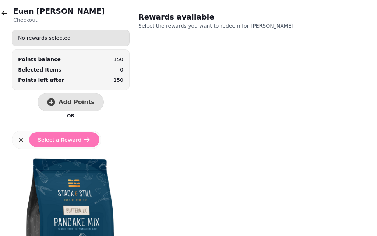
click at [0, 8] on button "button" at bounding box center [4, 13] width 15 height 15
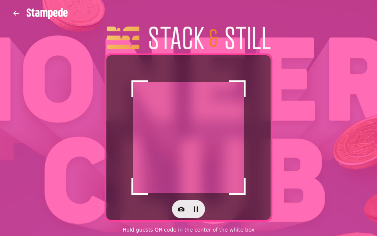
click at [176, 212] on button "button" at bounding box center [181, 209] width 15 height 15
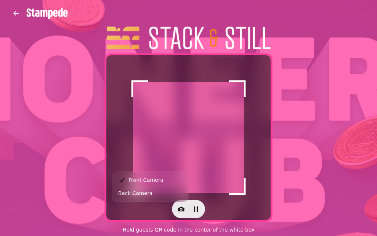
click at [166, 185] on button "Front Camera" at bounding box center [150, 179] width 73 height 13
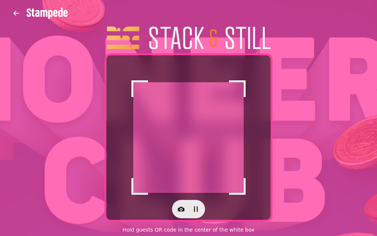
click at [177, 213] on button "button" at bounding box center [181, 209] width 15 height 15
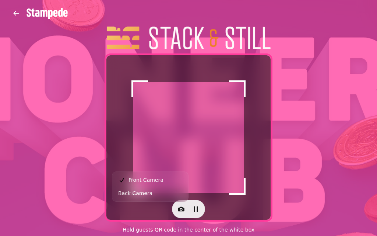
click at [165, 196] on button "Back Camera" at bounding box center [150, 193] width 73 height 13
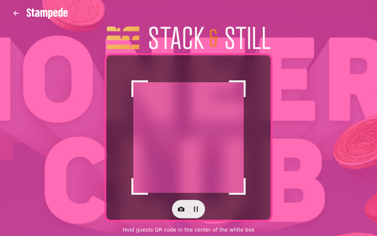
click at [184, 211] on icon "button" at bounding box center [181, 209] width 7 height 5
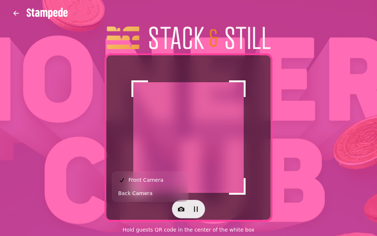
click at [170, 195] on button "Back Camera" at bounding box center [150, 193] width 73 height 13
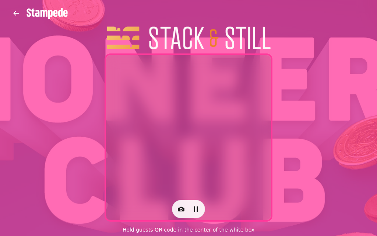
click at [186, 212] on button "button" at bounding box center [181, 209] width 15 height 15
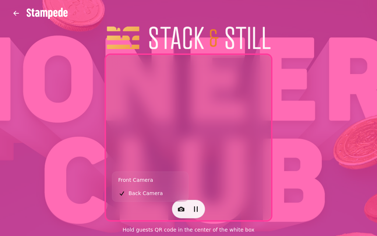
click at [166, 180] on button "Front Camera" at bounding box center [150, 179] width 73 height 13
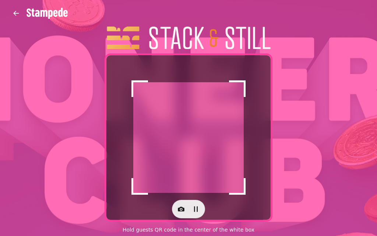
click at [184, 205] on icon "button" at bounding box center [181, 208] width 7 height 7
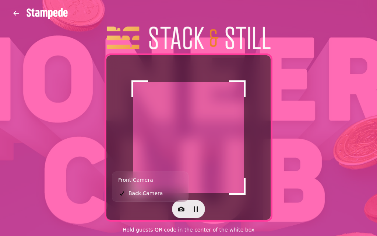
click at [162, 197] on button "Back Camera" at bounding box center [150, 193] width 73 height 13
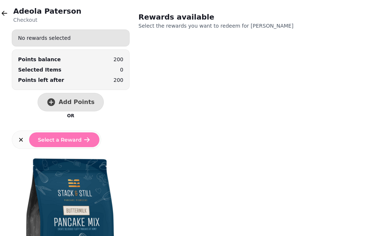
click at [78, 104] on span "Add Points" at bounding box center [77, 102] width 36 height 6
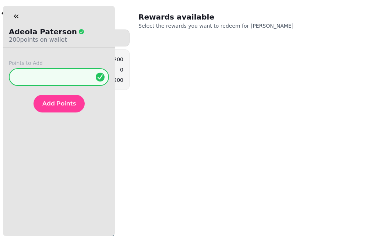
click at [65, 107] on span "Add Points" at bounding box center [59, 104] width 34 height 6
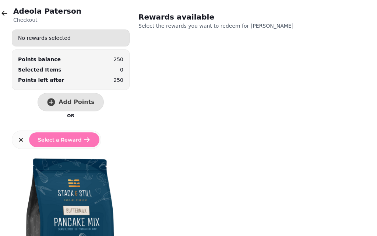
click at [7, 12] on icon "button" at bounding box center [4, 13] width 7 height 7
